Goal: Navigation & Orientation: Find specific page/section

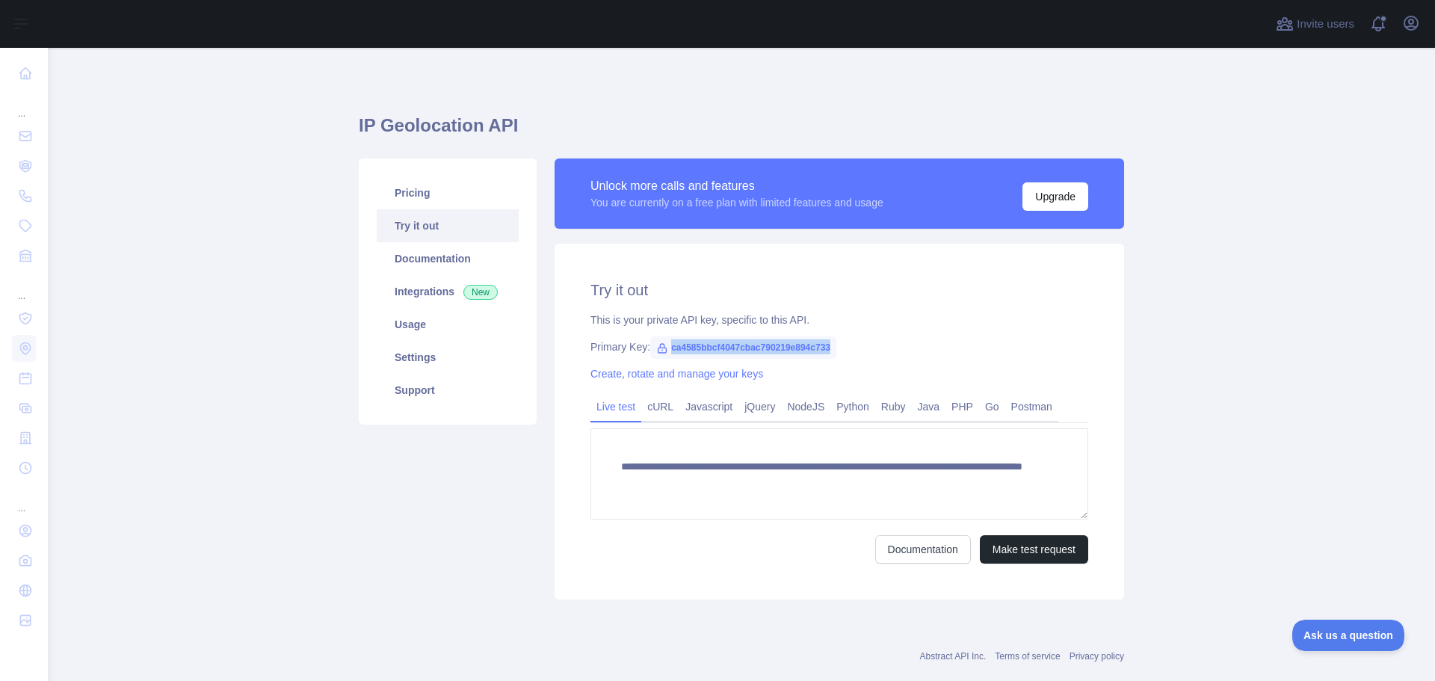
scroll to position [29, 0]
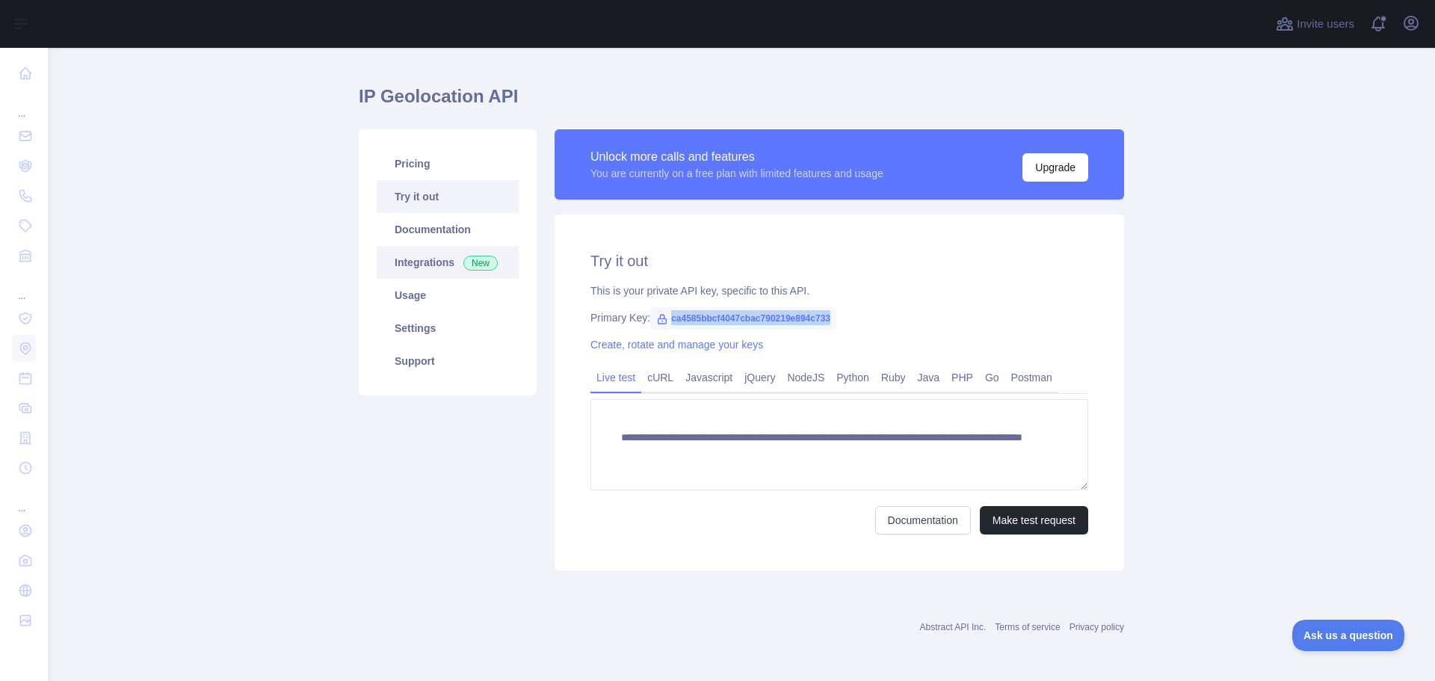
click at [403, 262] on link "Integrations New" at bounding box center [448, 262] width 142 height 33
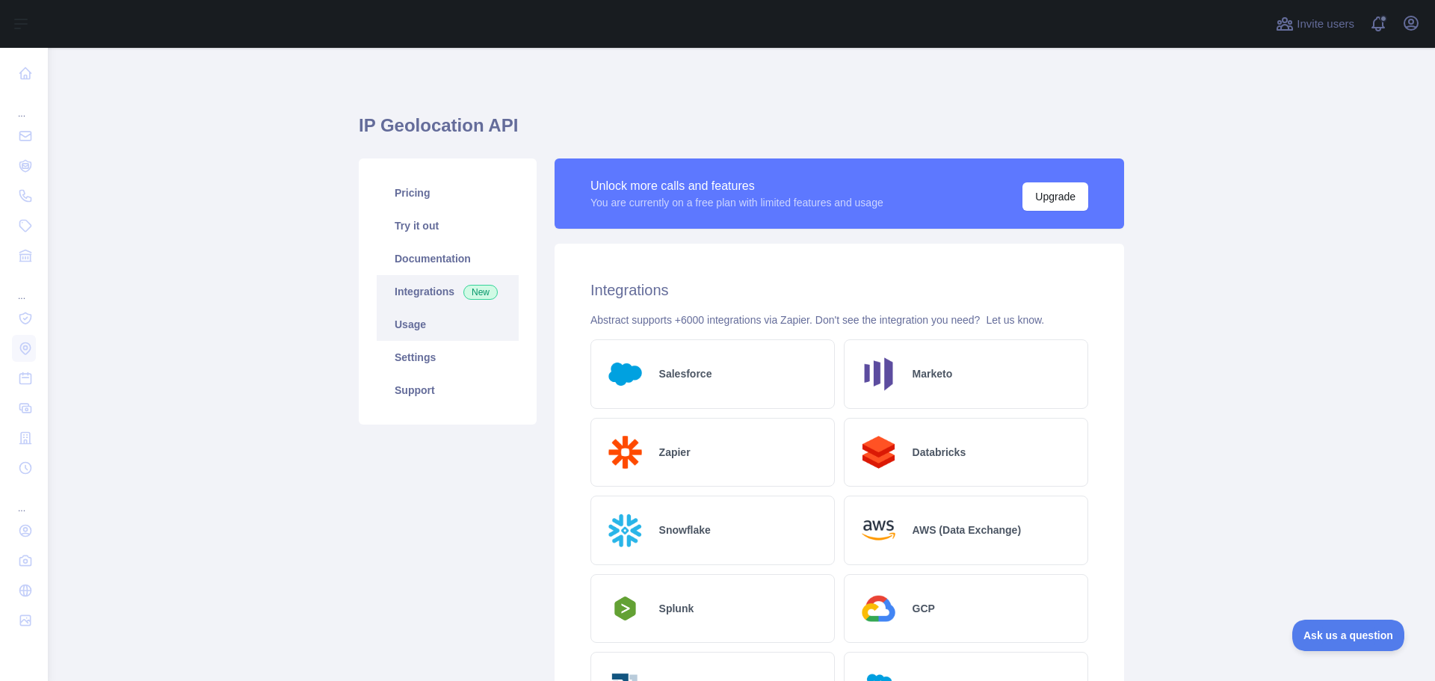
click at [449, 336] on link "Usage" at bounding box center [448, 324] width 142 height 33
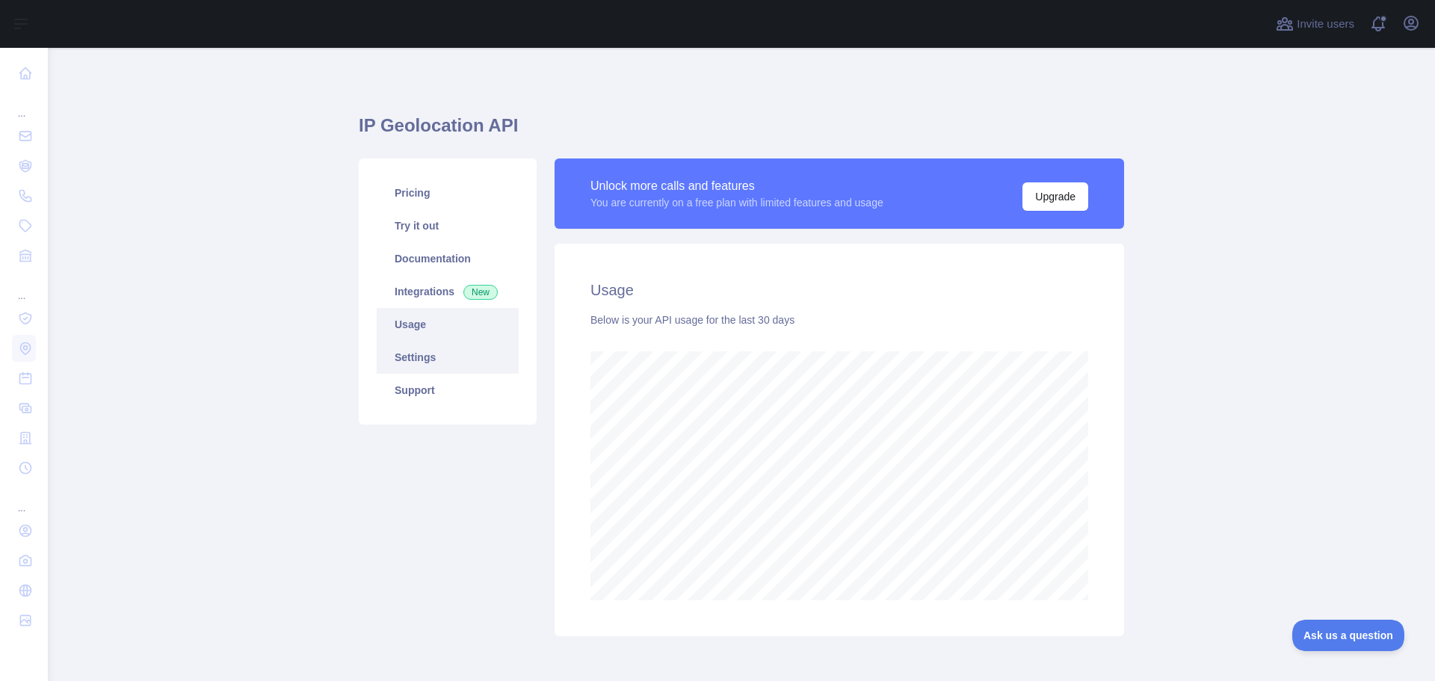
scroll to position [633, 1376]
click at [435, 368] on link "Settings" at bounding box center [448, 357] width 142 height 33
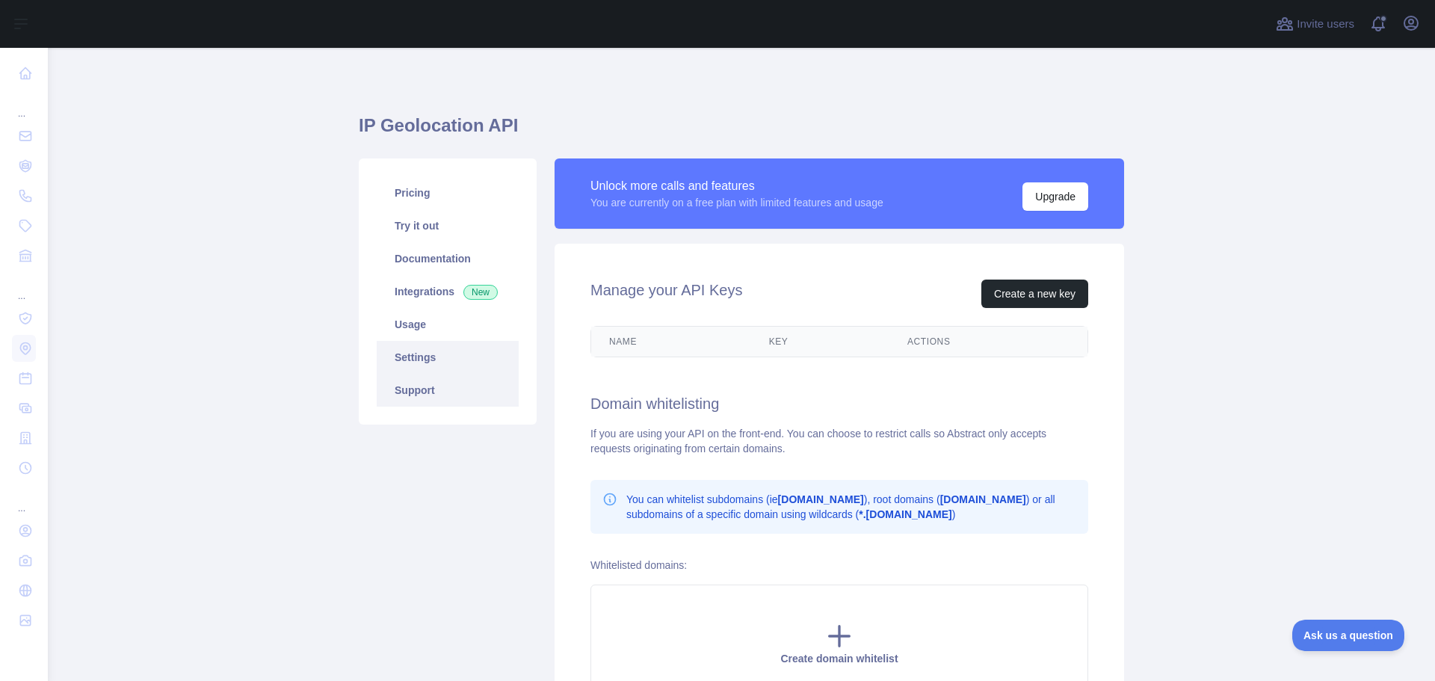
click at [419, 392] on link "Support" at bounding box center [448, 390] width 142 height 33
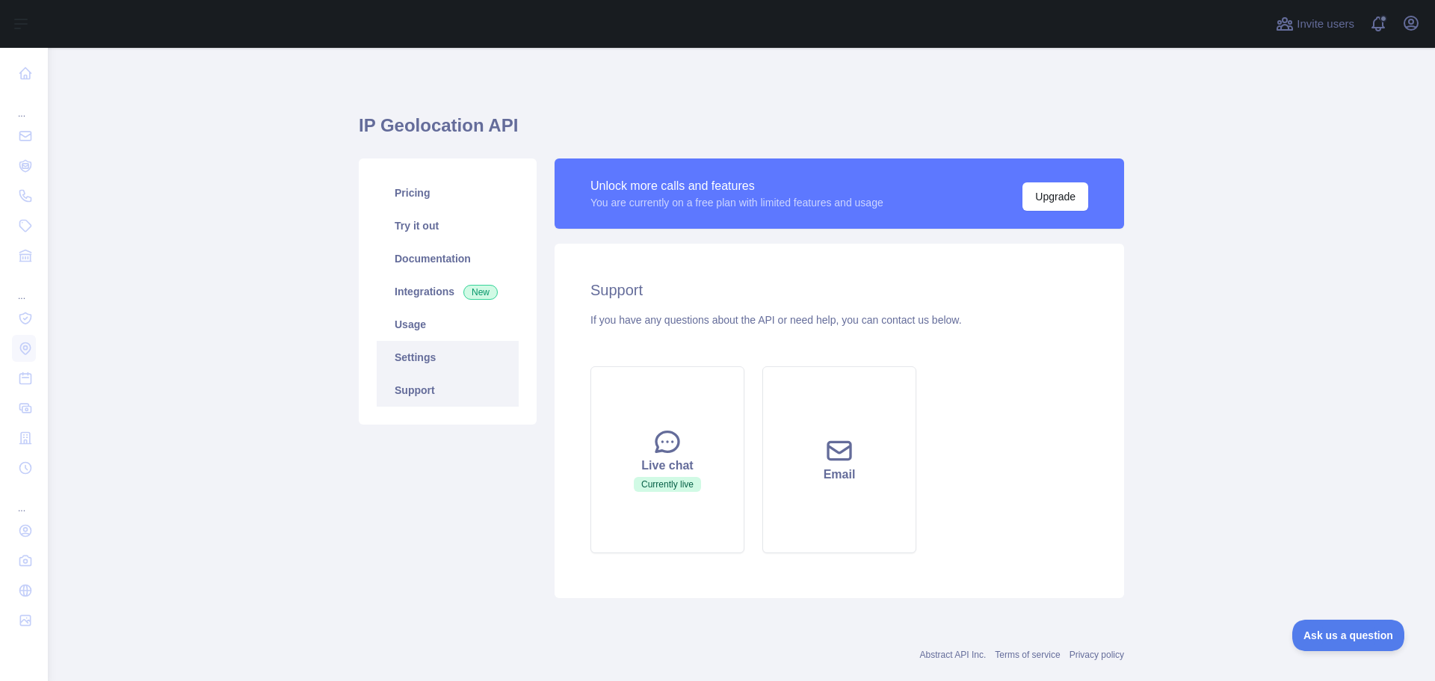
click at [436, 357] on link "Settings" at bounding box center [448, 357] width 142 height 33
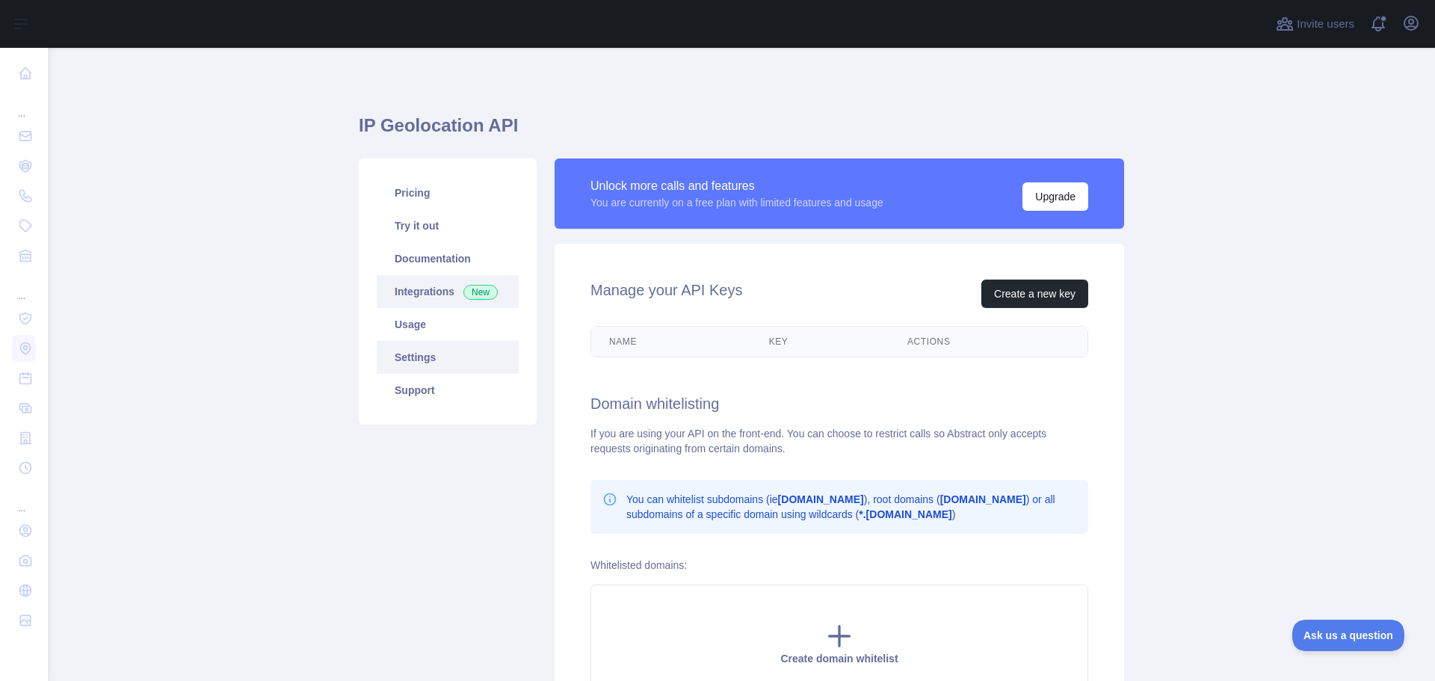
click at [405, 300] on link "Integrations New" at bounding box center [448, 291] width 142 height 33
